Goal: Information Seeking & Learning: Learn about a topic

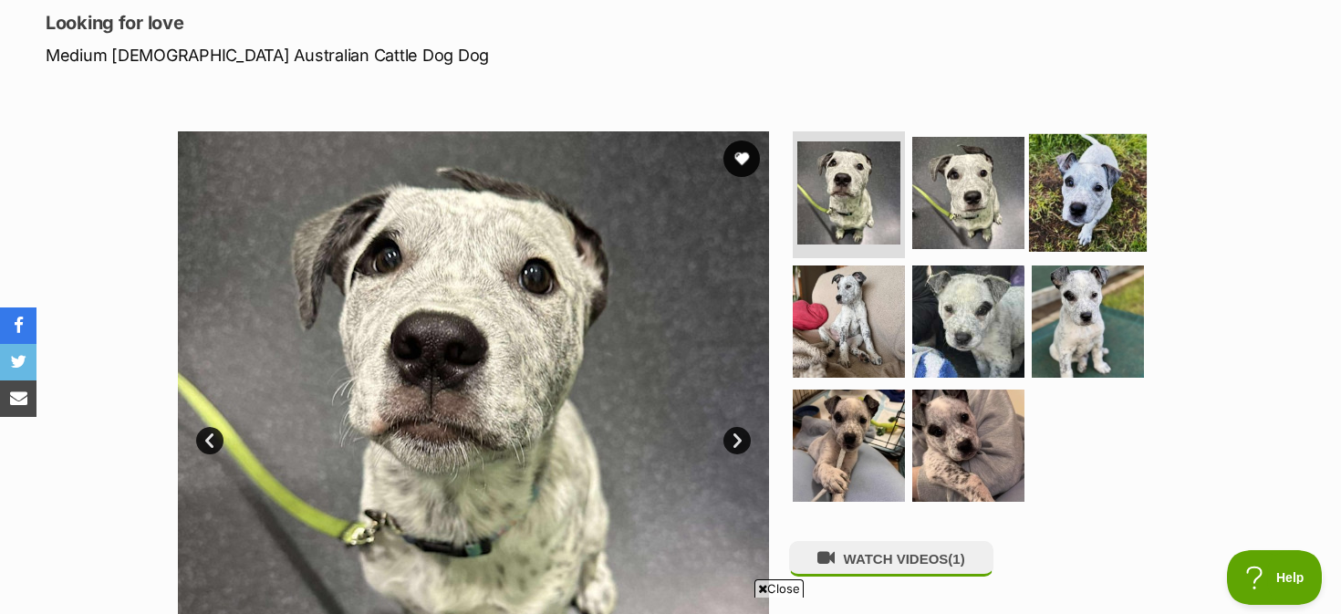
click at [1084, 226] on img at bounding box center [1088, 192] width 118 height 118
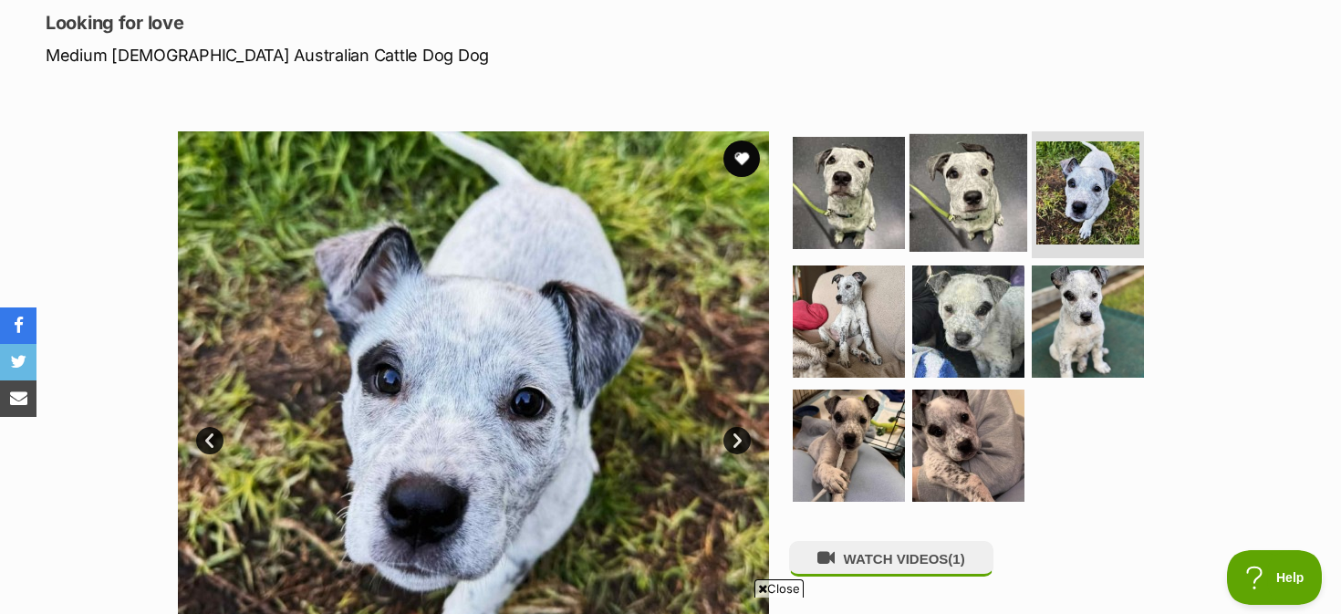
click at [952, 203] on img at bounding box center [969, 192] width 118 height 118
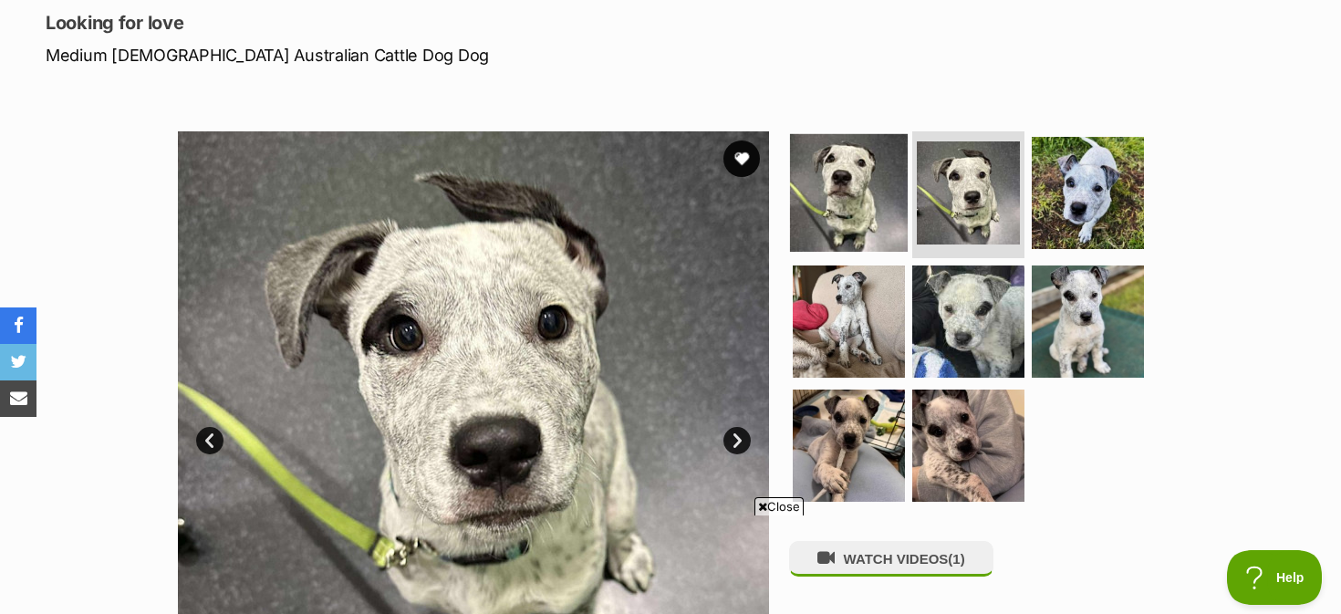
click at [878, 215] on img at bounding box center [849, 192] width 118 height 118
